Goal: Task Accomplishment & Management: Complete application form

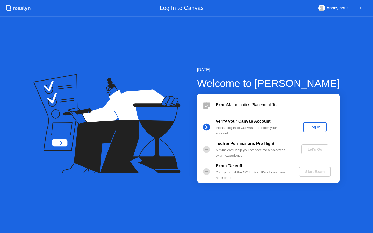
click at [311, 127] on div "Log In" at bounding box center [314, 127] width 19 height 4
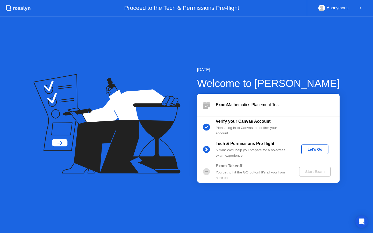
click at [312, 150] on div "Let's Go" at bounding box center [314, 149] width 23 height 4
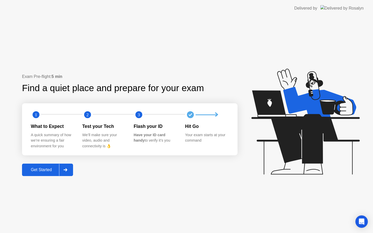
click at [61, 169] on div at bounding box center [65, 170] width 12 height 12
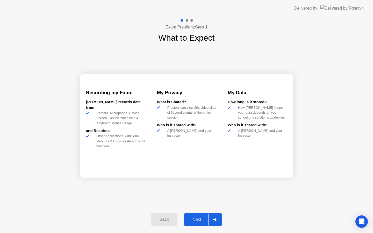
click at [211, 222] on div at bounding box center [214, 220] width 12 height 12
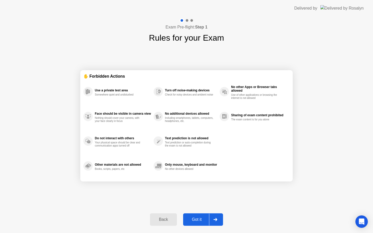
click at [211, 222] on div at bounding box center [215, 220] width 12 height 12
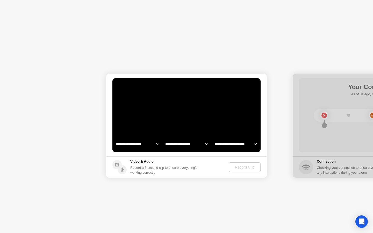
select select "**********"
select select "*******"
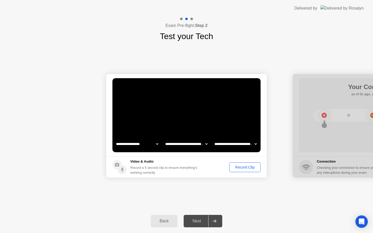
click at [160, 216] on button "Back" at bounding box center [164, 221] width 27 height 12
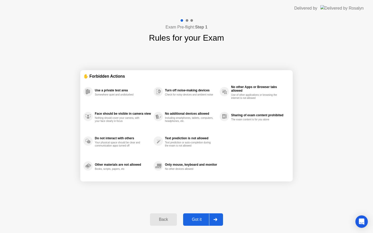
click at [203, 227] on div "Back Got it" at bounding box center [186, 220] width 79 height 24
click at [200, 217] on div "Got it" at bounding box center [197, 219] width 24 height 5
select select "**********"
select select "*******"
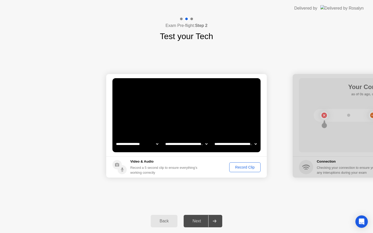
click at [240, 165] on div "Record Clip" at bounding box center [245, 167] width 28 height 4
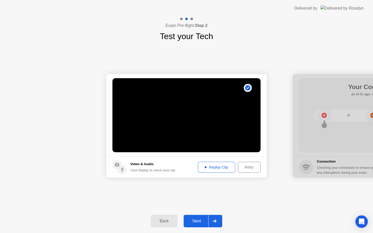
click at [249, 166] on div "Retry" at bounding box center [249, 167] width 19 height 4
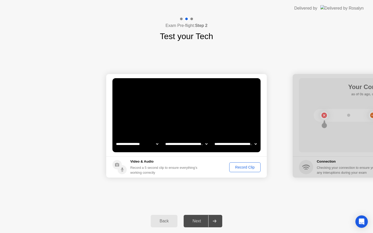
click at [246, 165] on div "Record Clip" at bounding box center [245, 167] width 28 height 4
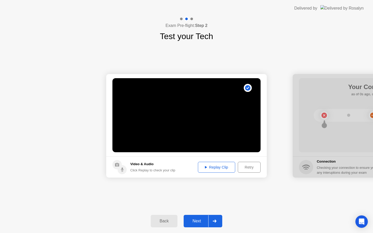
click at [204, 220] on div "Next" at bounding box center [196, 221] width 23 height 5
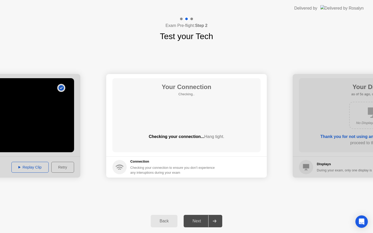
click at [232, 210] on div "Back Next" at bounding box center [186, 221] width 373 height 24
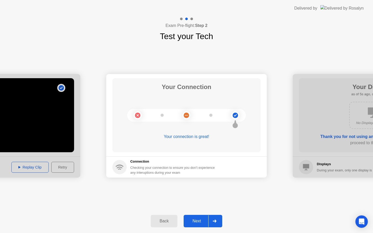
click at [206, 224] on div "Next" at bounding box center [196, 221] width 23 height 5
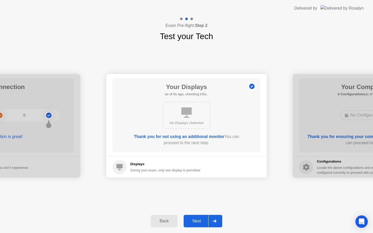
click at [206, 224] on div "Next" at bounding box center [196, 221] width 23 height 5
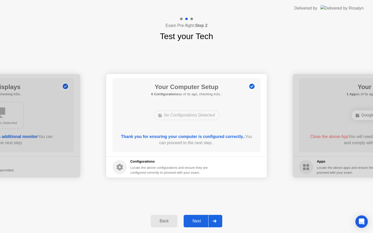
click at [206, 224] on div "Next" at bounding box center [196, 221] width 23 height 5
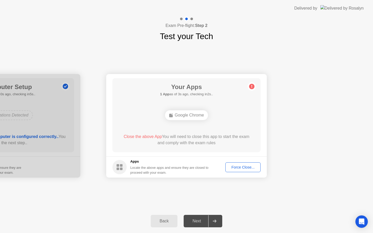
click at [240, 166] on div "Force Close..." at bounding box center [243, 167] width 32 height 4
click at [243, 170] on button "Force Close..." at bounding box center [242, 168] width 35 height 10
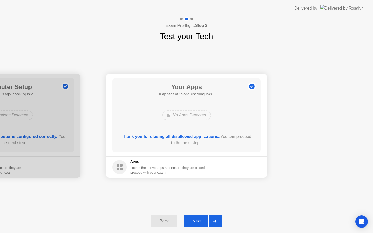
click at [207, 220] on div "Next" at bounding box center [196, 221] width 23 height 5
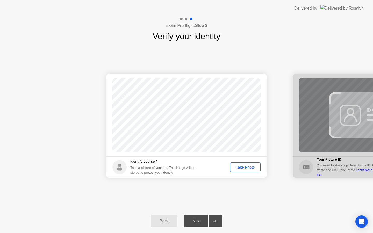
click at [240, 167] on div "Take Photo" at bounding box center [245, 167] width 27 height 4
click at [200, 220] on div "Next" at bounding box center [196, 221] width 23 height 5
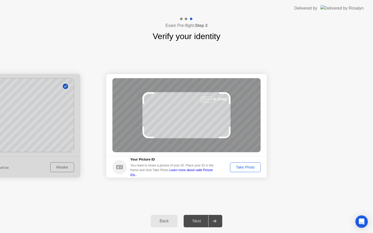
click at [251, 166] on div "Take Photo" at bounding box center [245, 167] width 27 height 4
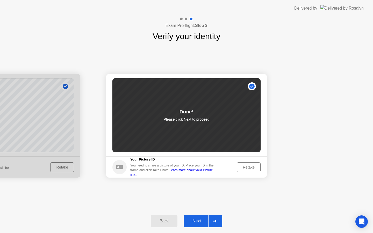
click at [196, 219] on div "Next" at bounding box center [196, 221] width 23 height 5
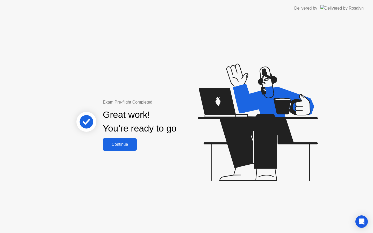
click at [120, 144] on div "Continue" at bounding box center [119, 144] width 31 height 5
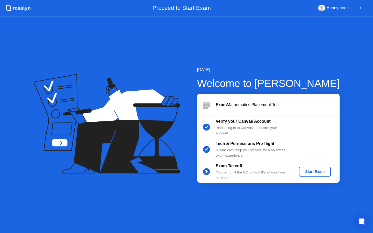
click at [317, 174] on div "Start Exam" at bounding box center [315, 172] width 28 height 4
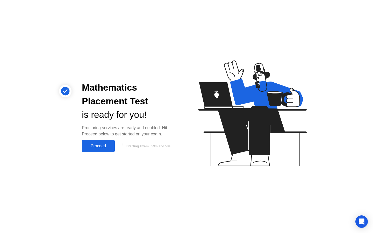
click at [102, 148] on div "Proceed" at bounding box center [98, 146] width 30 height 5
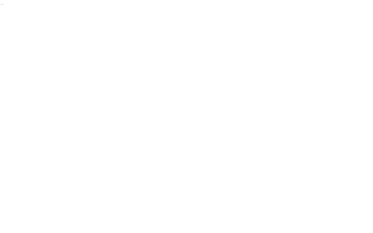
click at [4, 5] on button "End Proctoring Session" at bounding box center [2, 5] width 4 height 2
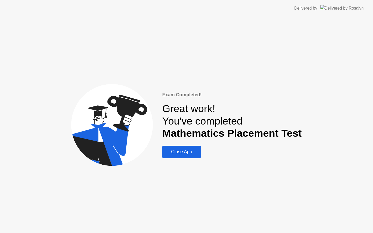
click at [191, 152] on div "Close App" at bounding box center [182, 151] width 36 height 5
